Goal: Task Accomplishment & Management: Manage account settings

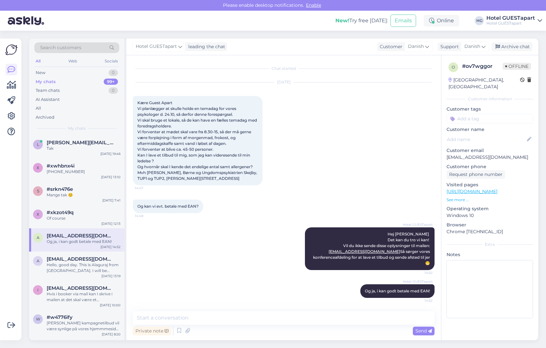
click at [81, 151] on div "Tak" at bounding box center [84, 149] width 74 height 6
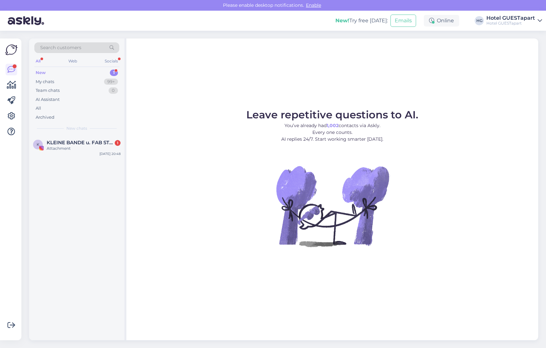
click at [101, 159] on div "K KLEINE BANDE u. FAB STORE DIE Concept Stores in [GEOGRAPHIC_DATA] 1 Attachmen…" at bounding box center [76, 237] width 95 height 205
click at [85, 151] on div "Attachment" at bounding box center [84, 149] width 74 height 6
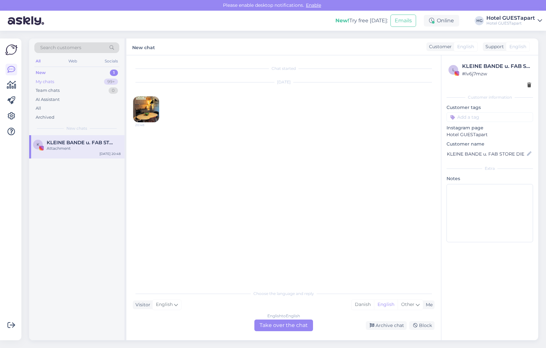
click at [94, 83] on div "My chats 99+" at bounding box center [76, 81] width 85 height 9
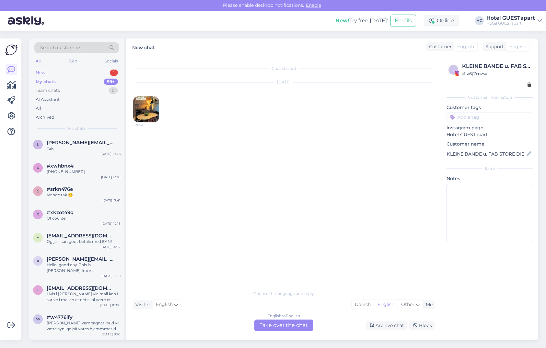
click at [89, 75] on div "New 1" at bounding box center [76, 72] width 85 height 9
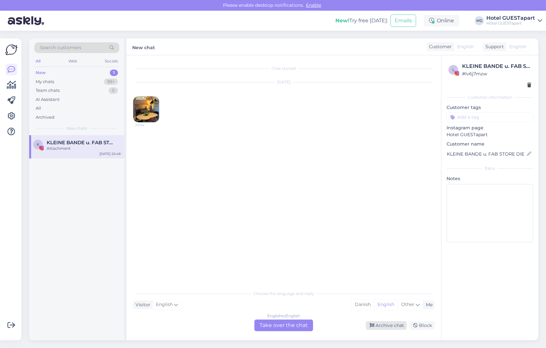
click at [396, 325] on div "Archive chat" at bounding box center [386, 325] width 41 height 9
